Goal: Task Accomplishment & Management: Complete application form

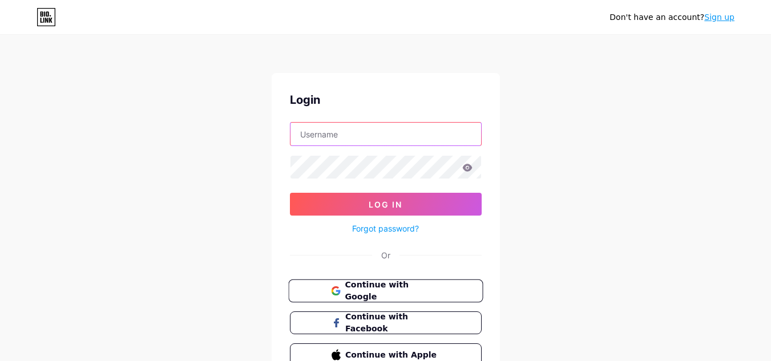
type input "[EMAIL_ADDRESS][DOMAIN_NAME]"
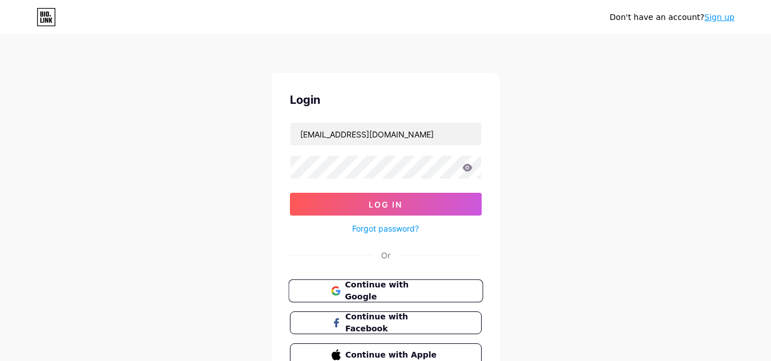
click at [377, 294] on span "Continue with Google" at bounding box center [392, 291] width 95 height 25
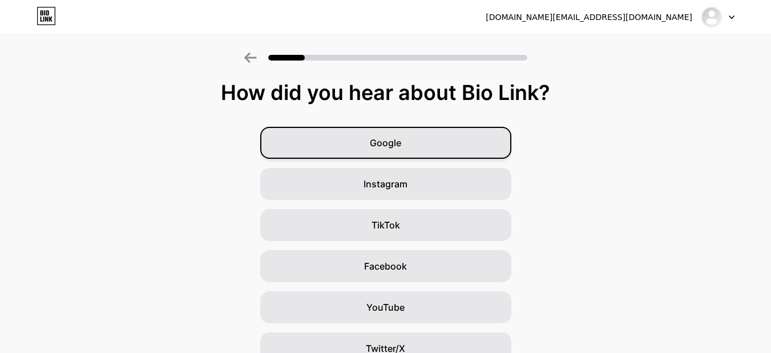
click at [421, 140] on div "Google" at bounding box center [385, 143] width 251 height 32
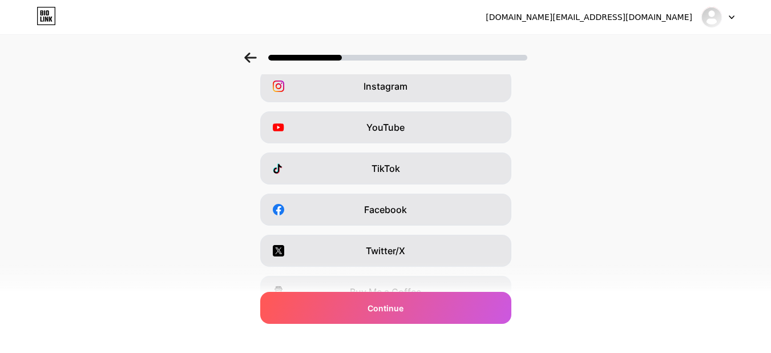
scroll to position [196, 0]
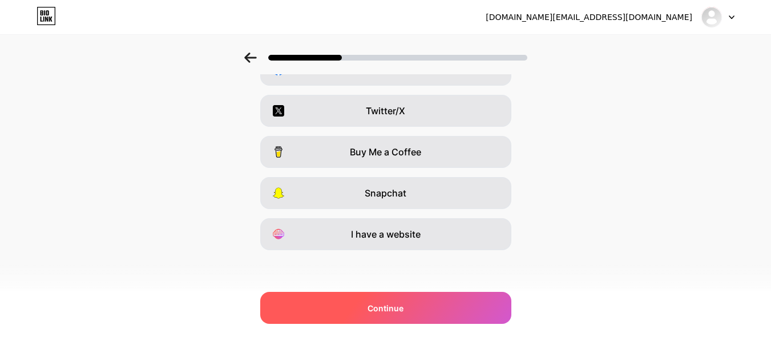
click at [413, 305] on div "Continue" at bounding box center [385, 308] width 251 height 32
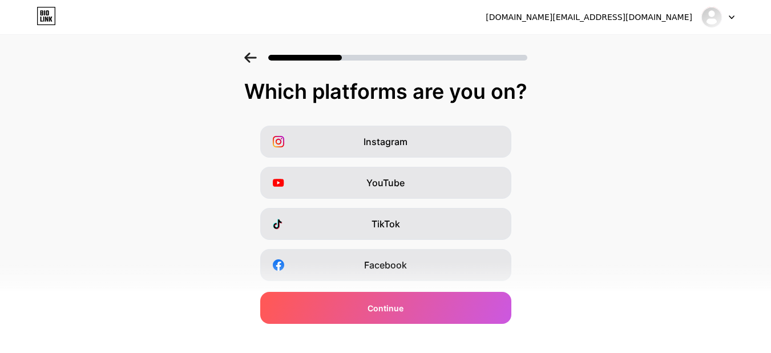
scroll to position [0, 0]
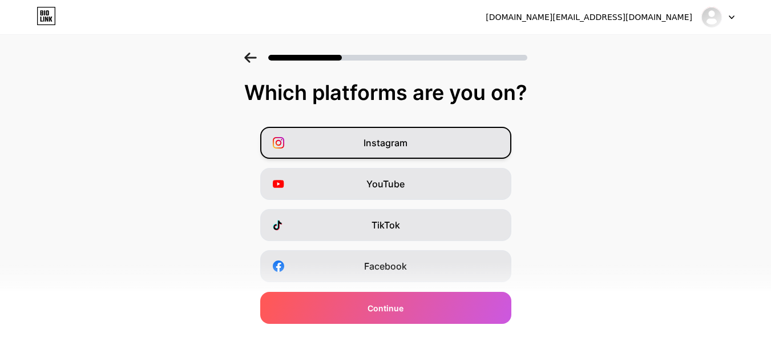
click at [407, 138] on span "Instagram" at bounding box center [386, 143] width 44 height 14
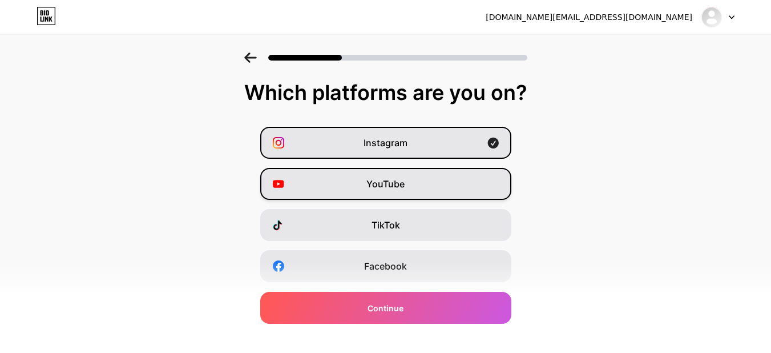
click at [396, 194] on div "YouTube" at bounding box center [385, 184] width 251 height 32
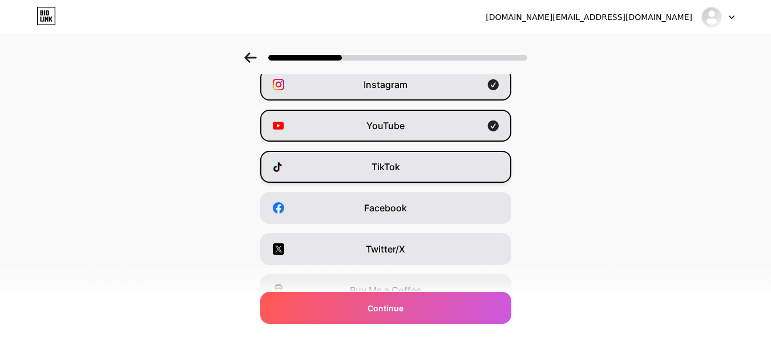
scroll to position [59, 0]
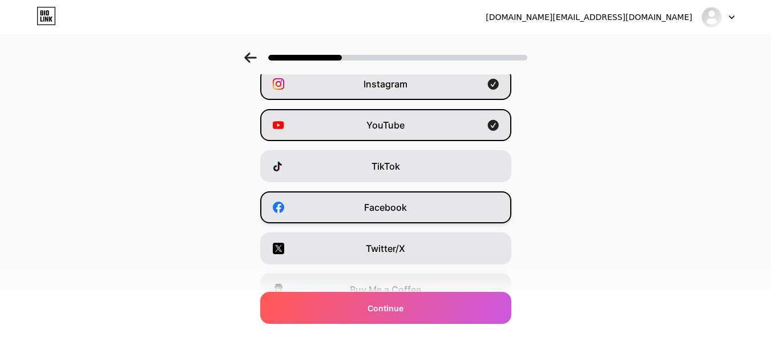
click at [398, 221] on div "Facebook" at bounding box center [385, 207] width 251 height 32
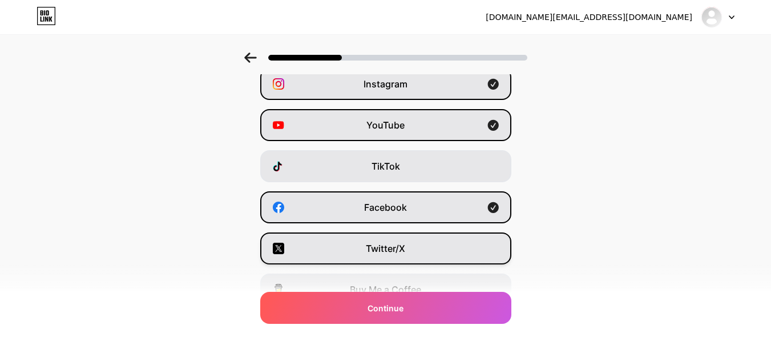
click at [396, 243] on span "Twitter/X" at bounding box center [385, 248] width 39 height 14
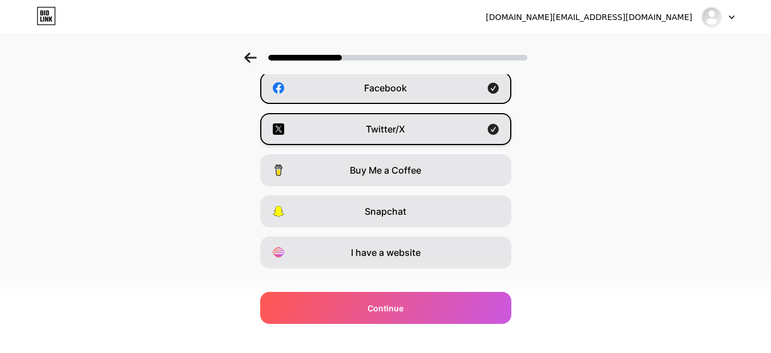
scroll to position [196, 0]
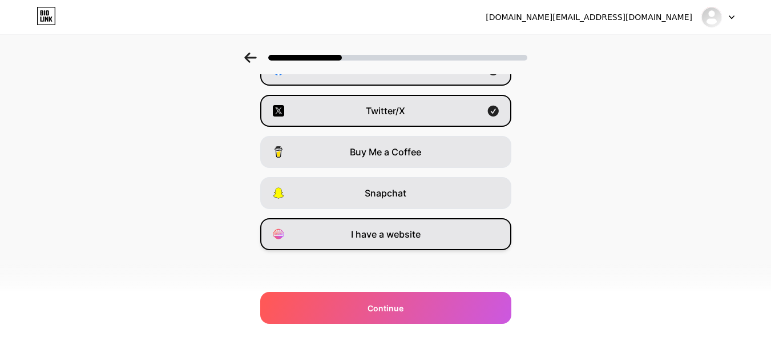
click at [394, 243] on div "I have a website" at bounding box center [385, 234] width 251 height 32
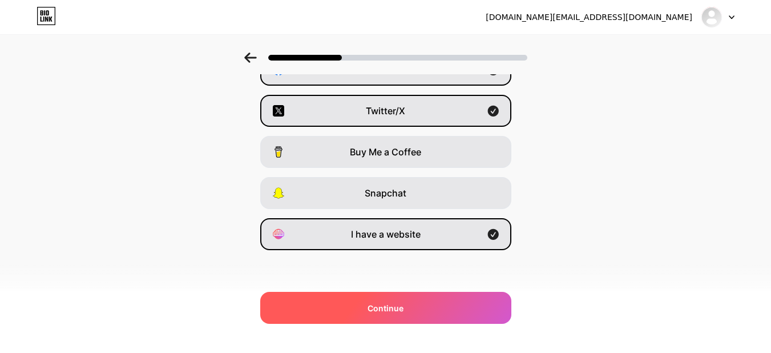
click at [387, 314] on div "Continue" at bounding box center [385, 308] width 251 height 32
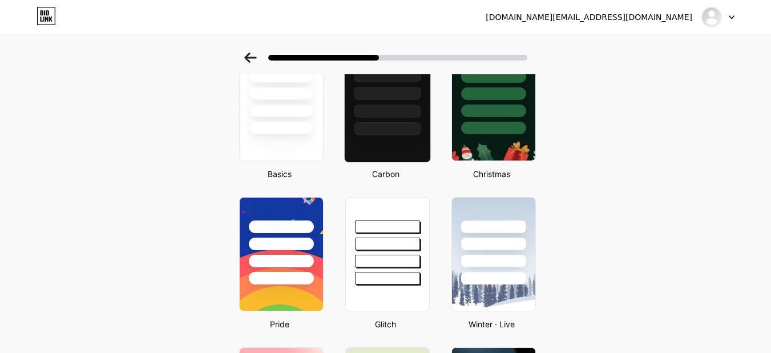
click at [411, 136] on div at bounding box center [387, 104] width 87 height 118
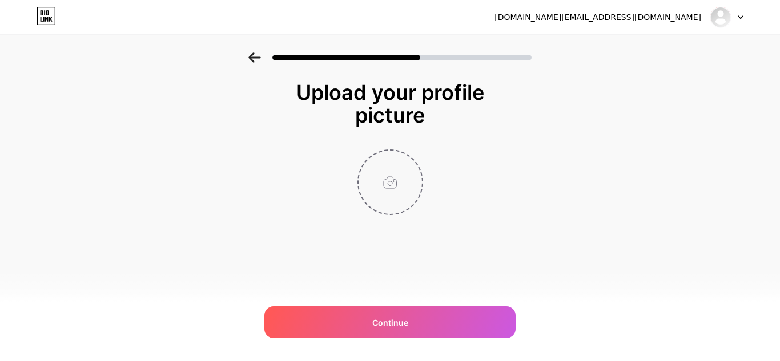
click at [396, 185] on input "file" at bounding box center [389, 182] width 63 height 63
type input "C:\fakepath\Gold Media Logo (1).jpg"
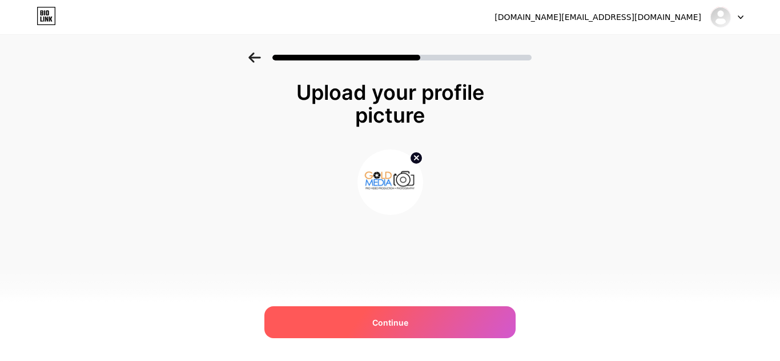
click at [426, 316] on div "Continue" at bounding box center [389, 322] width 251 height 32
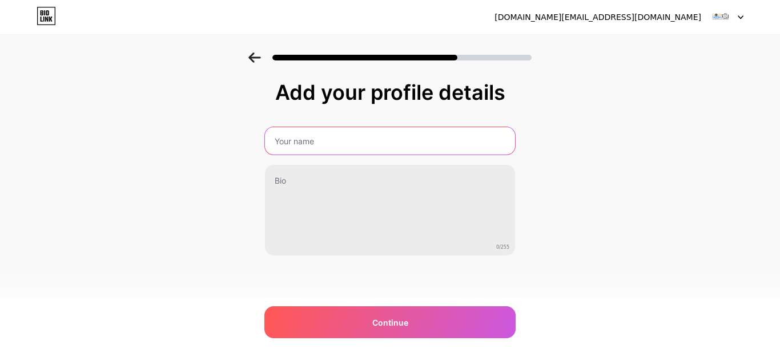
click at [367, 142] on input "text" at bounding box center [390, 140] width 250 height 27
type input "Gold Media"
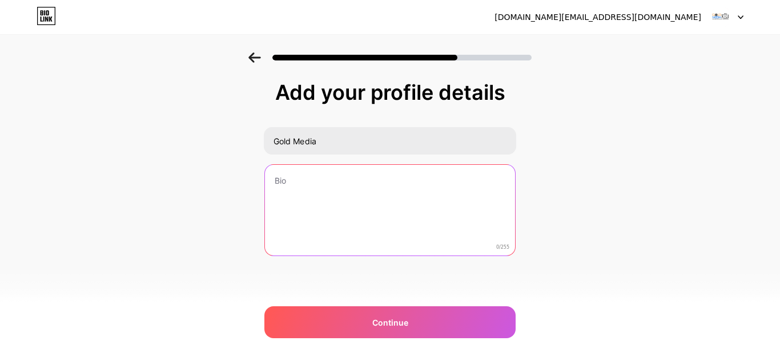
click at [345, 217] on textarea at bounding box center [390, 211] width 250 height 92
paste textarea "Gold Media is a dynamic and innovative media production company dedicated to br…"
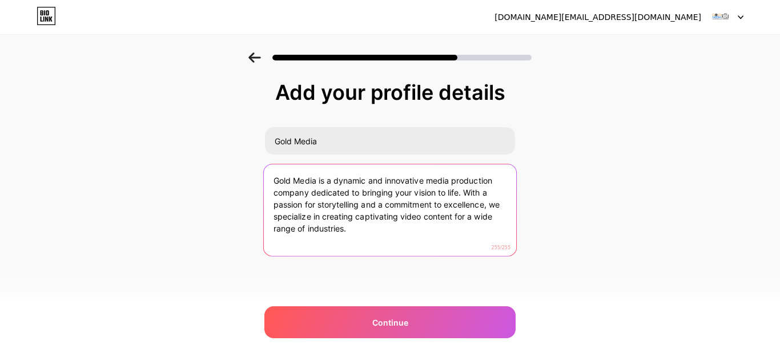
type textarea "Gold Media is a dynamic and innovative media production company dedicated to br…"
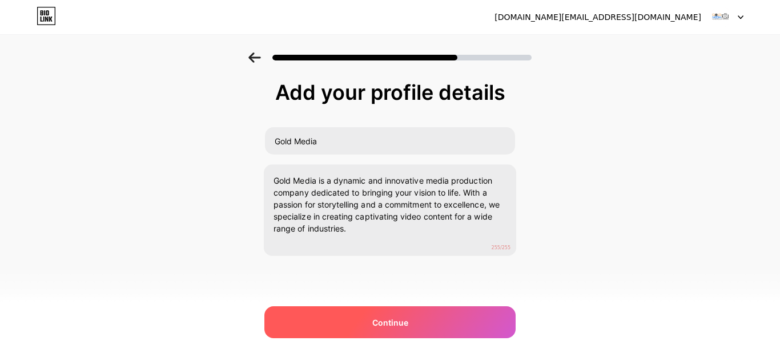
click at [390, 332] on div "Continue" at bounding box center [389, 322] width 251 height 32
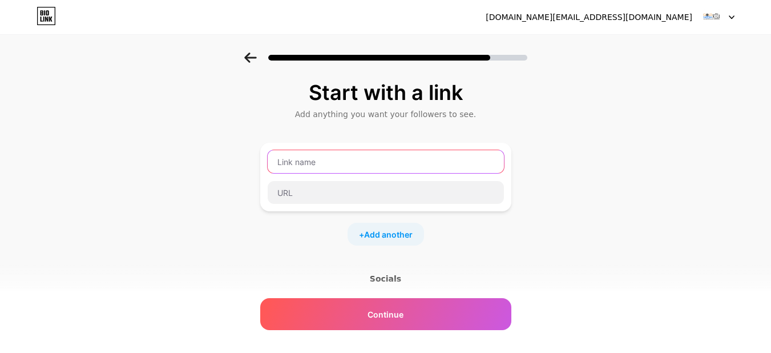
click at [396, 167] on input "text" at bounding box center [386, 161] width 236 height 23
type input "W"
type input "Video Production Company [GEOGRAPHIC_DATA]"
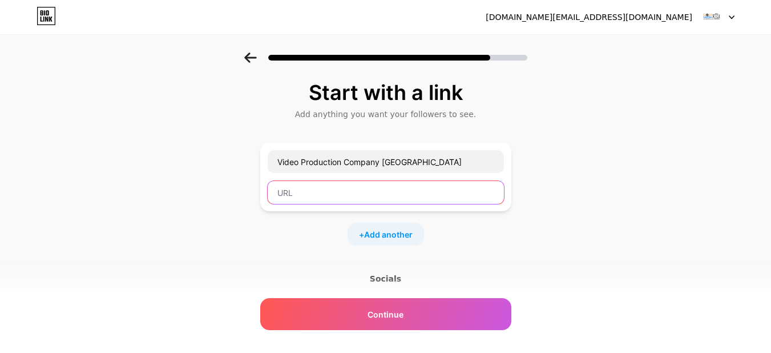
click at [345, 203] on input "text" at bounding box center [386, 192] width 236 height 23
paste input "[URL][DOMAIN_NAME]"
type input "[URL][DOMAIN_NAME]"
click at [403, 233] on span "Add another" at bounding box center [388, 234] width 49 height 12
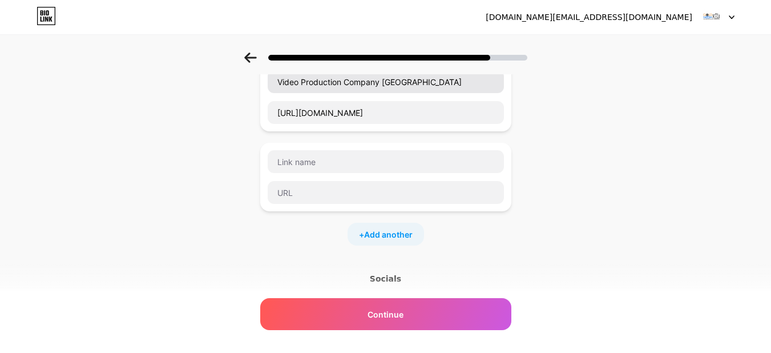
scroll to position [82, 0]
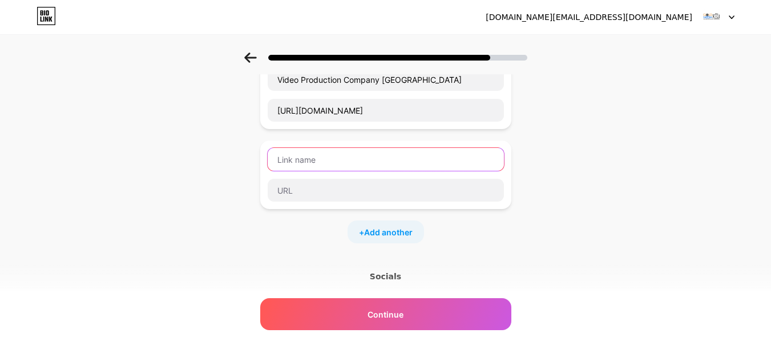
click at [306, 159] on input "text" at bounding box center [386, 159] width 236 height 23
paste input "Commercial Video Production Company [GEOGRAPHIC_DATA]"
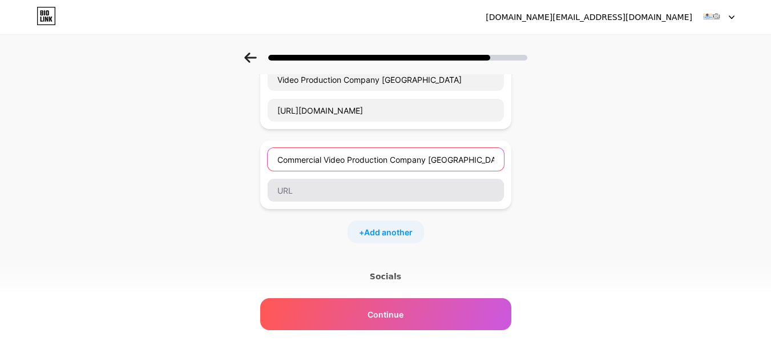
type input "Commercial Video Production Company [GEOGRAPHIC_DATA]"
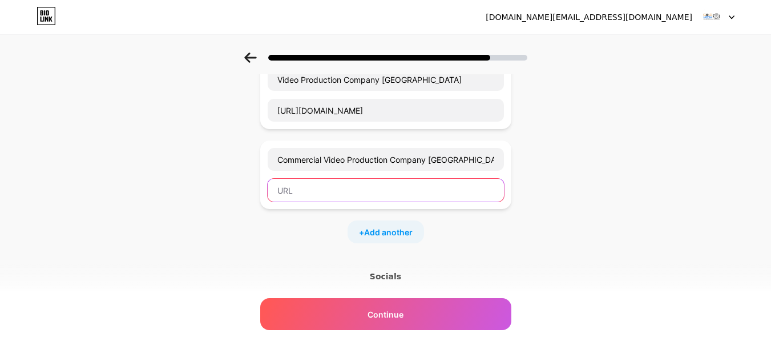
click at [330, 185] on input "text" at bounding box center [386, 190] width 236 height 23
paste input "[URL][DOMAIN_NAME]"
type input "[URL][DOMAIN_NAME]"
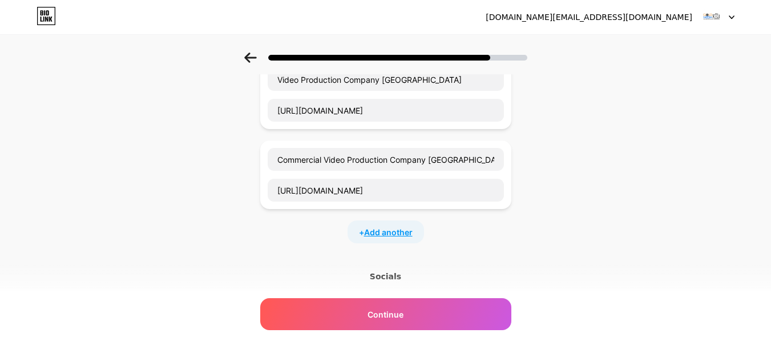
click at [375, 228] on span "Add another" at bounding box center [388, 232] width 49 height 12
click at [350, 250] on input "text" at bounding box center [386, 239] width 236 height 23
paste input "Construction Video Production [GEOGRAPHIC_DATA]"
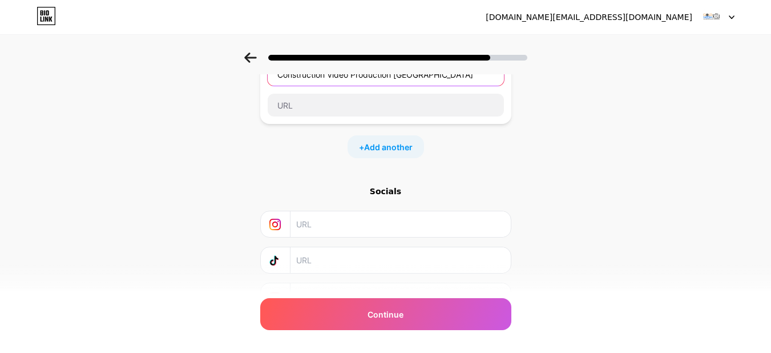
scroll to position [177, 0]
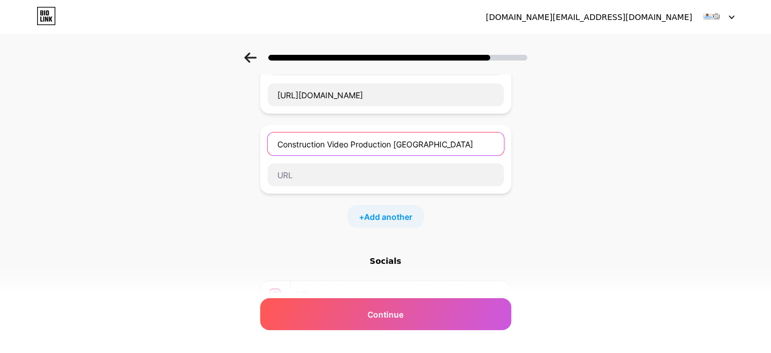
type input "Construction Video Production [GEOGRAPHIC_DATA]"
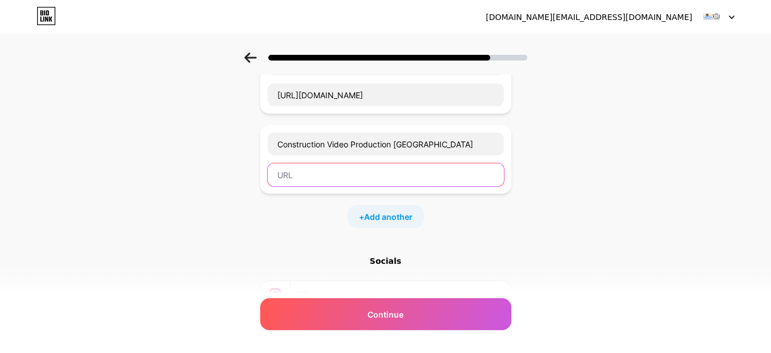
click at [327, 176] on input "text" at bounding box center [386, 174] width 236 height 23
paste input "[URL][DOMAIN_NAME]"
type input "[URL][DOMAIN_NAME]"
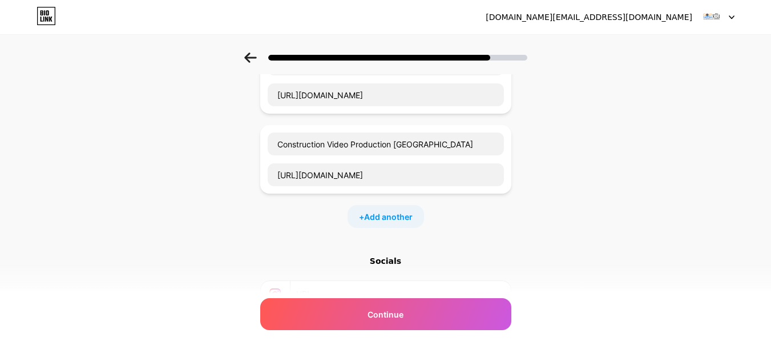
click at [373, 209] on div "+ Add another" at bounding box center [386, 216] width 76 height 23
click at [345, 223] on input "text" at bounding box center [386, 223] width 236 height 23
paste input "Corporate Video Production [GEOGRAPHIC_DATA]"
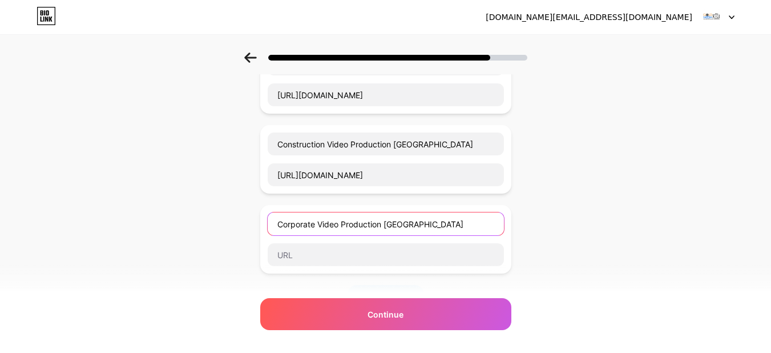
type input "Corporate Video Production [GEOGRAPHIC_DATA]"
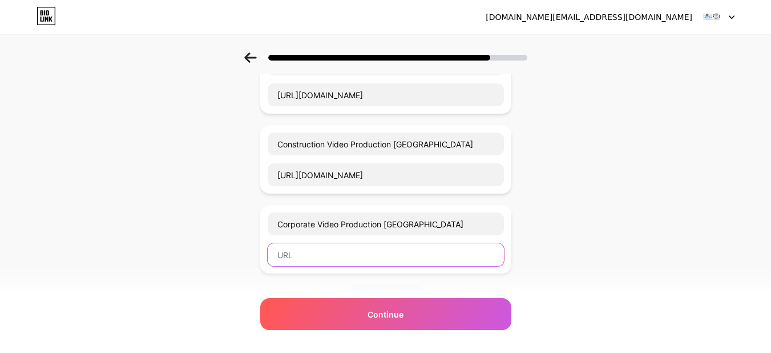
click at [348, 265] on input "text" at bounding box center [386, 254] width 236 height 23
paste input "[URL][DOMAIN_NAME]"
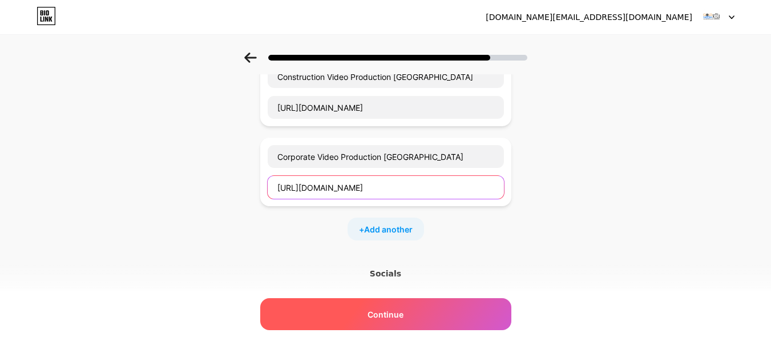
scroll to position [272, 0]
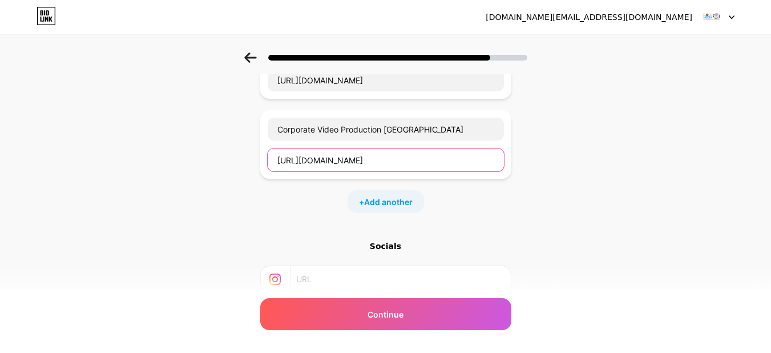
type input "[URL][DOMAIN_NAME]"
click at [378, 191] on div "+ Add another" at bounding box center [386, 201] width 76 height 23
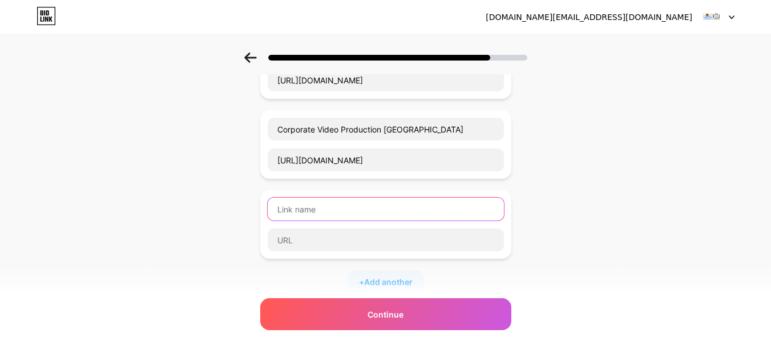
click at [319, 216] on input "text" at bounding box center [386, 208] width 236 height 23
paste input "Toronto Product Photography"
type input "Toronto Product Photography"
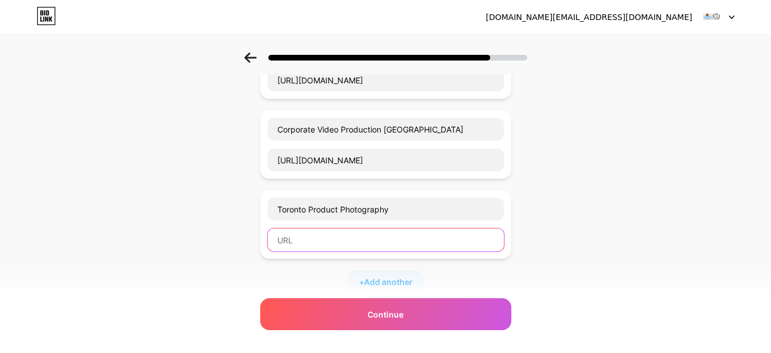
click at [375, 243] on input "text" at bounding box center [386, 239] width 236 height 23
paste input "[URL][DOMAIN_NAME]"
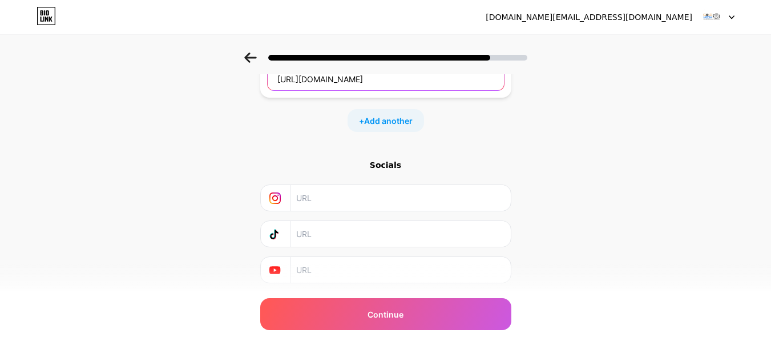
scroll to position [463, 0]
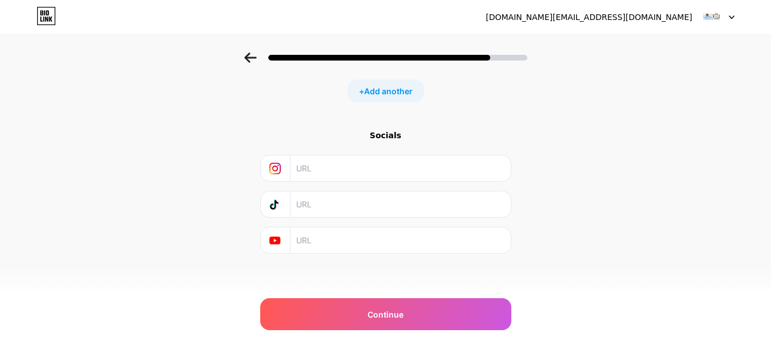
type input "[URL][DOMAIN_NAME]"
click at [388, 98] on div "+ Add another" at bounding box center [386, 90] width 76 height 23
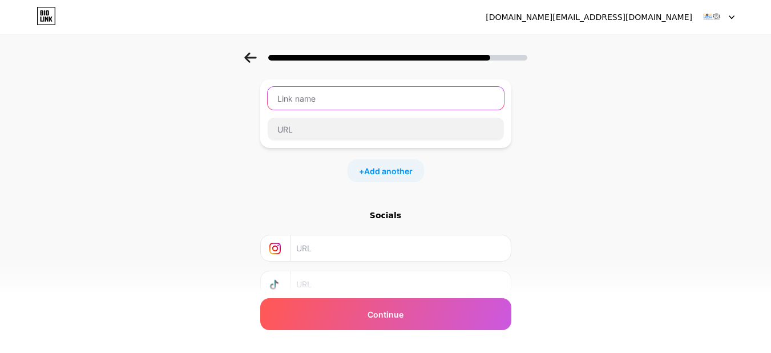
click at [325, 94] on input "text" at bounding box center [386, 98] width 236 height 23
paste input "School and Education Photography [GEOGRAPHIC_DATA]"
type input "School and Education Photography [GEOGRAPHIC_DATA]"
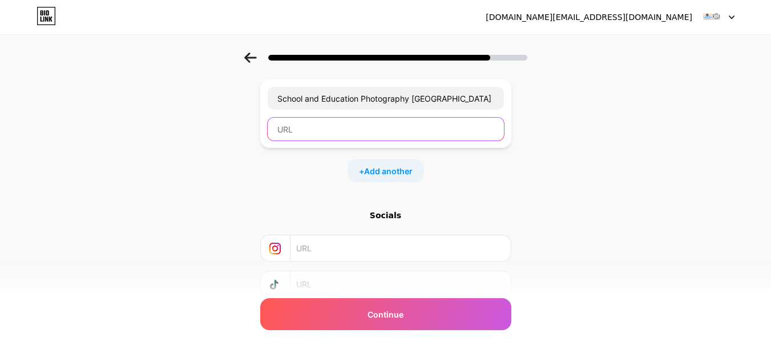
click at [337, 130] on input "text" at bounding box center [386, 129] width 236 height 23
paste input "[URL][DOMAIN_NAME]"
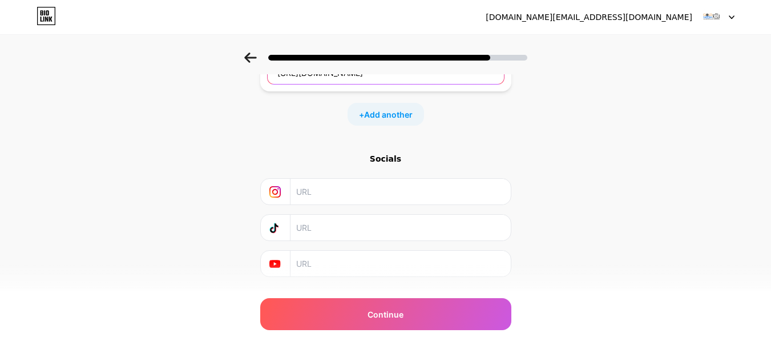
scroll to position [546, 0]
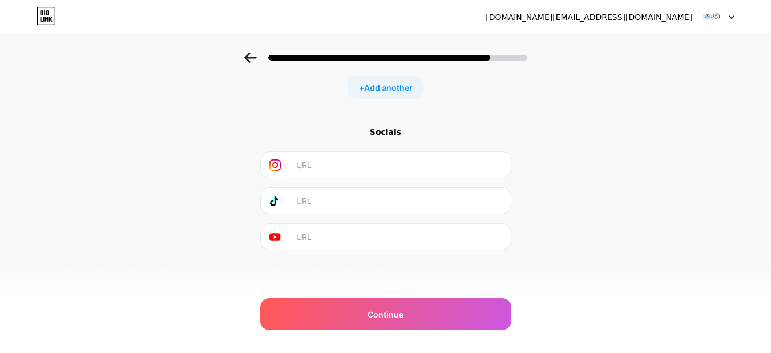
type input "[URL][DOMAIN_NAME]"
click at [338, 177] on div at bounding box center [385, 164] width 251 height 27
click at [337, 171] on input "text" at bounding box center [399, 165] width 207 height 26
paste input "[URL][DOMAIN_NAME]"
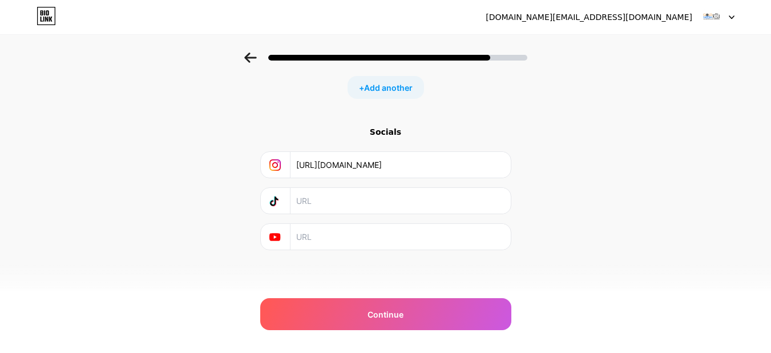
type input "[URL][DOMAIN_NAME]"
click at [302, 236] on input "text" at bounding box center [399, 237] width 207 height 26
paste input "[URL][DOMAIN_NAME]"
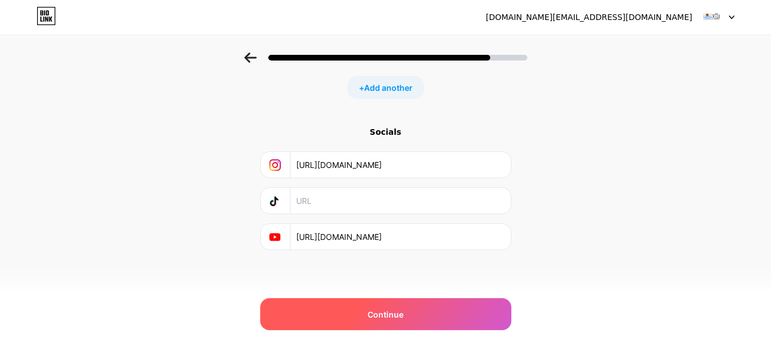
type input "[URL][DOMAIN_NAME]"
click at [349, 303] on div "Continue" at bounding box center [385, 314] width 251 height 32
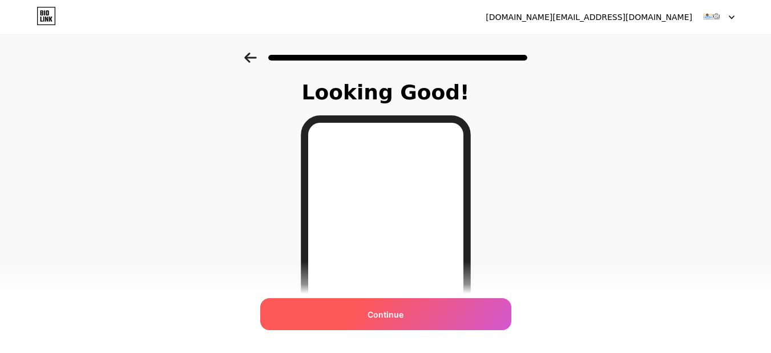
click at [380, 310] on span "Continue" at bounding box center [385, 314] width 36 height 12
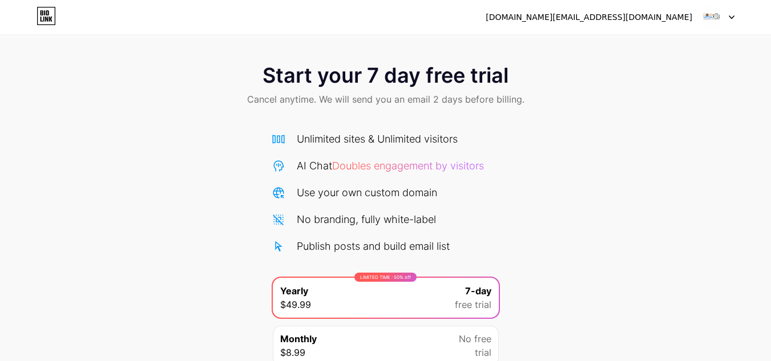
scroll to position [98, 0]
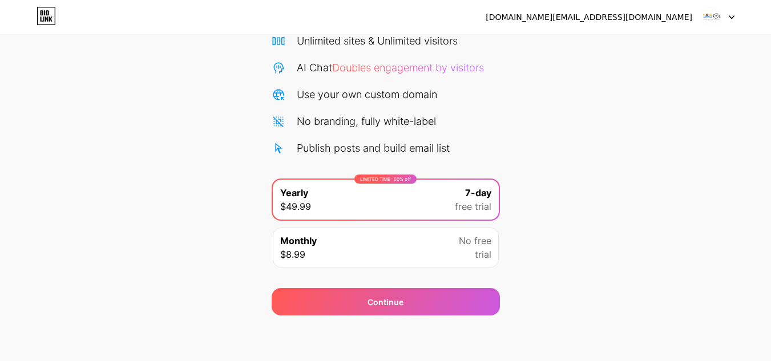
click at [420, 259] on div "Monthly $8.99 No free trial" at bounding box center [386, 248] width 226 height 40
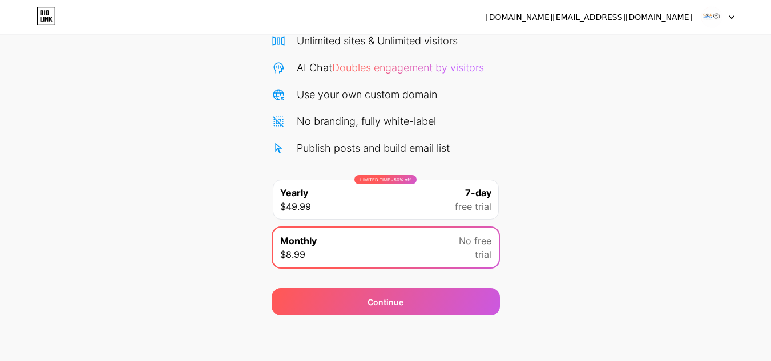
click at [539, 213] on div "Start your 7 day free trial Cancel anytime. We will send you an email 2 days be…" at bounding box center [385, 134] width 771 height 361
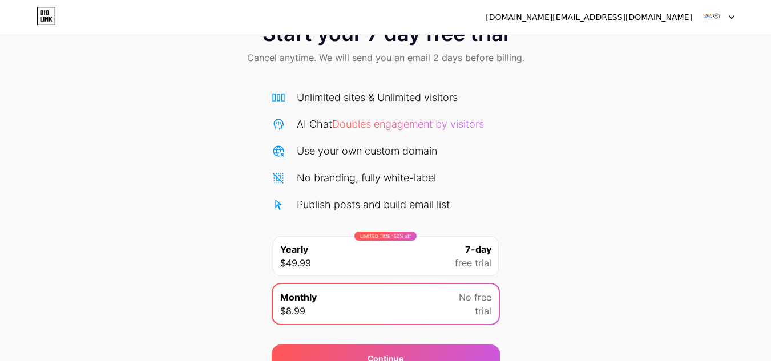
scroll to position [0, 0]
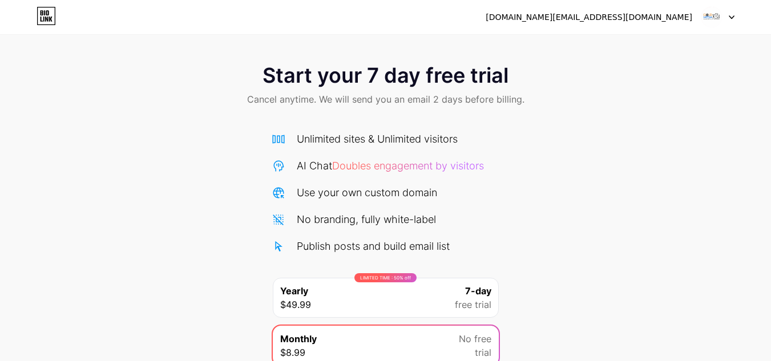
click at [733, 15] on icon at bounding box center [732, 17] width 6 height 4
click at [645, 21] on div "[DOMAIN_NAME][EMAIL_ADDRESS][DOMAIN_NAME]" at bounding box center [589, 17] width 207 height 12
click at [526, 103] on div "Start your 7 day free trial Cancel anytime. We will send you an email 2 days be…" at bounding box center [385, 85] width 771 height 67
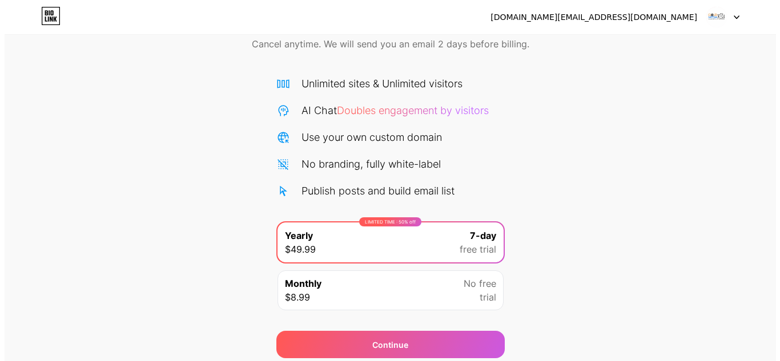
scroll to position [95, 0]
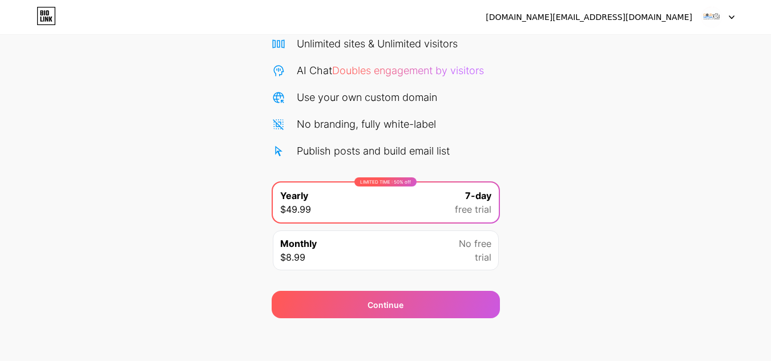
click at [344, 252] on div "Monthly $8.99 No free trial" at bounding box center [386, 251] width 226 height 40
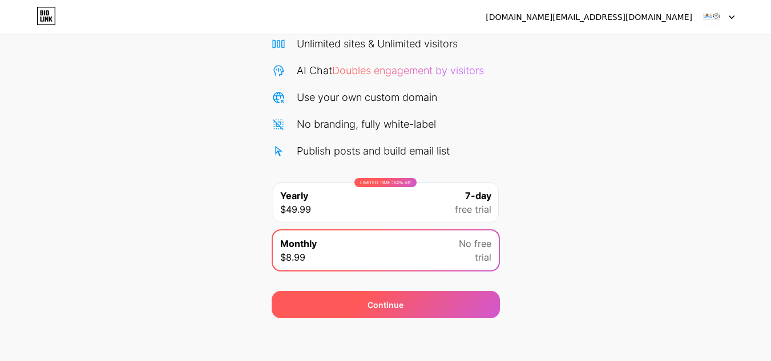
click at [344, 301] on div "Continue" at bounding box center [386, 304] width 228 height 27
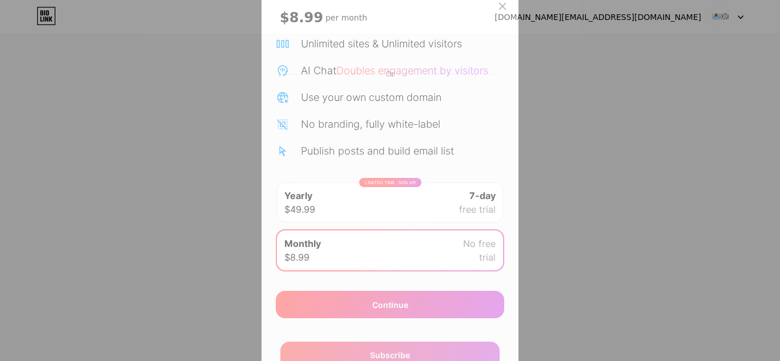
scroll to position [87, 0]
